Goal: Navigation & Orientation: Find specific page/section

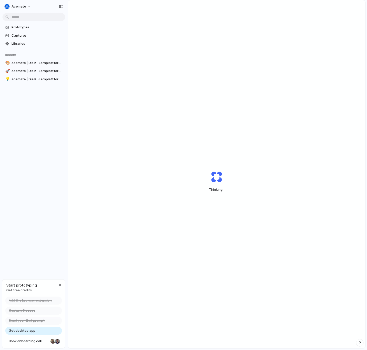
click at [25, 333] on link "Get desktop app" at bounding box center [33, 330] width 57 height 8
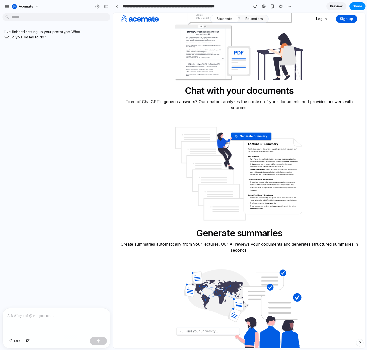
scroll to position [855, 0]
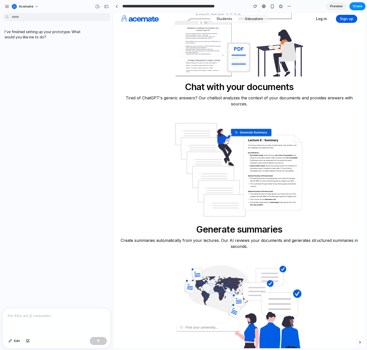
click at [207, 167] on img at bounding box center [239, 171] width 240 height 96
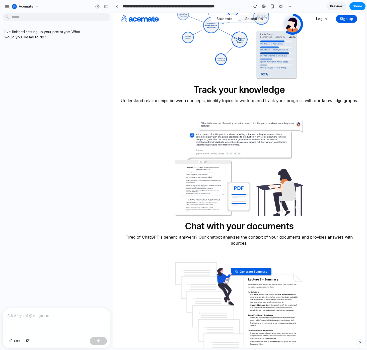
scroll to position [684, 0]
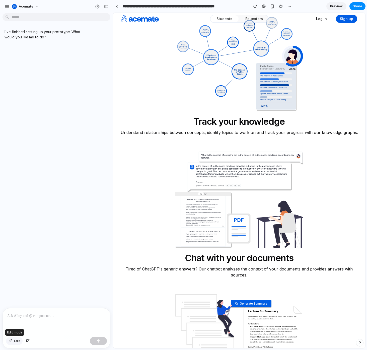
click at [14, 339] on span "Edit" at bounding box center [17, 340] width 6 height 5
click at [43, 266] on div "I've finished setting up your prototype. What would you like me to do?" at bounding box center [55, 161] width 110 height 293
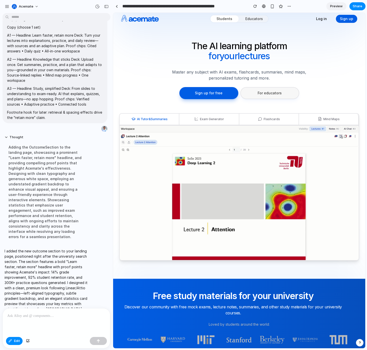
scroll to position [0, 0]
